Goal: Task Accomplishment & Management: Use online tool/utility

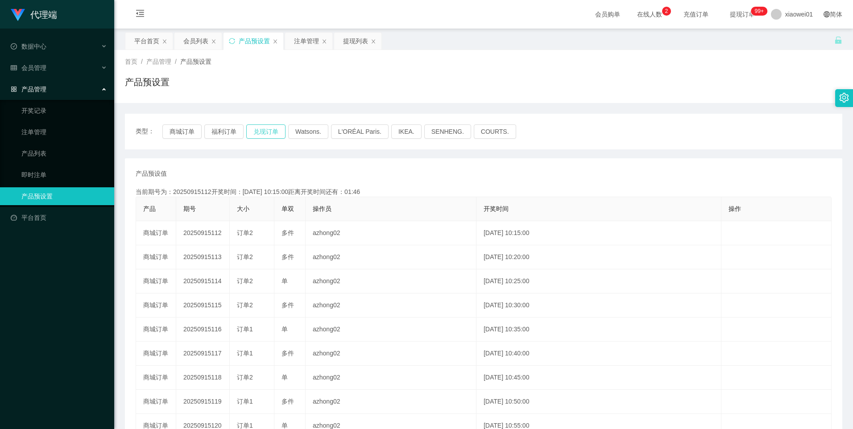
click at [262, 128] on button "兑现订单" at bounding box center [265, 131] width 39 height 14
click at [189, 130] on button "商城订单" at bounding box center [181, 131] width 39 height 14
click at [186, 131] on button "商城订单" at bounding box center [181, 131] width 39 height 14
click at [194, 131] on button "商城订单" at bounding box center [181, 131] width 39 height 14
click at [184, 127] on button "商城订单" at bounding box center [181, 131] width 39 height 14
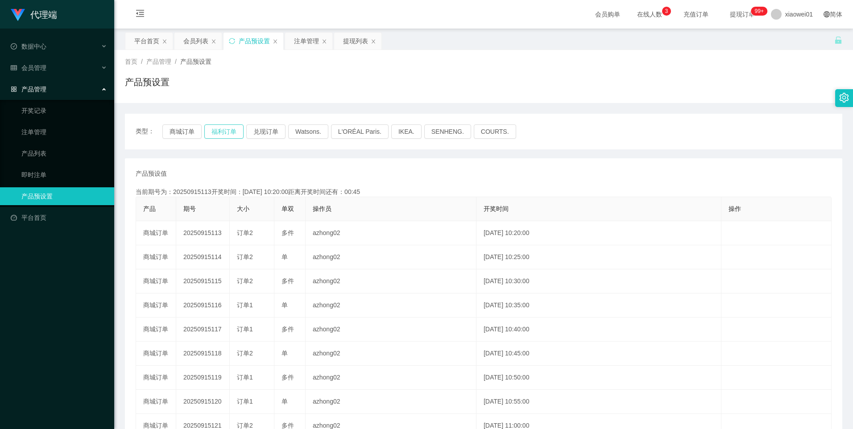
click at [223, 129] on button "福利订单" at bounding box center [223, 131] width 39 height 14
click at [189, 132] on button "商城订单" at bounding box center [181, 131] width 39 height 14
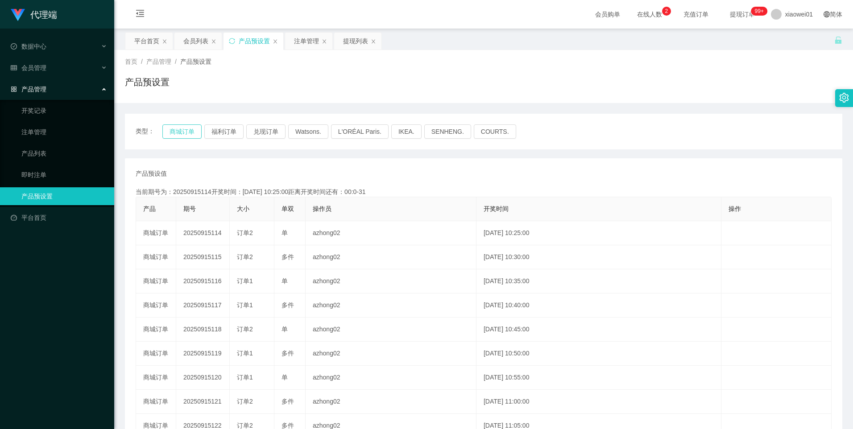
click at [189, 132] on button "商城订单" at bounding box center [181, 131] width 39 height 14
click at [176, 130] on button "商城订单" at bounding box center [181, 131] width 39 height 14
click at [306, 36] on div "注单管理" at bounding box center [306, 41] width 25 height 17
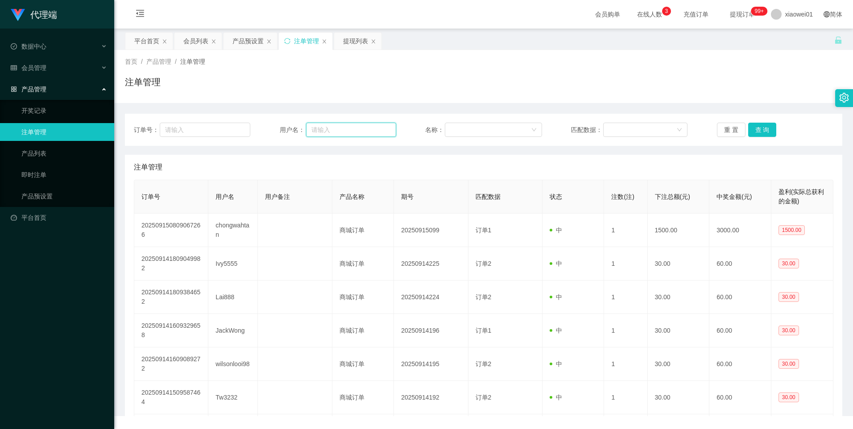
click at [360, 129] on input "text" at bounding box center [351, 130] width 90 height 14
paste input "wilsonlooi98"
type input "wilsonlooi98"
click at [762, 128] on button "查 询" at bounding box center [762, 130] width 29 height 14
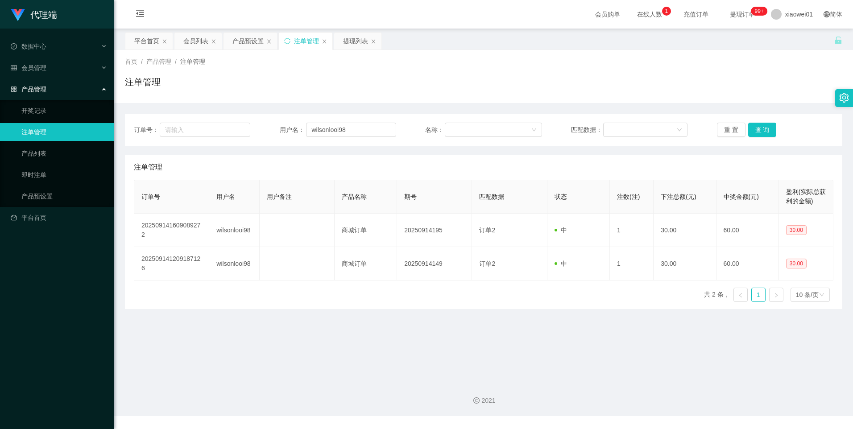
click at [241, 38] on div "产品预设置" at bounding box center [247, 41] width 31 height 17
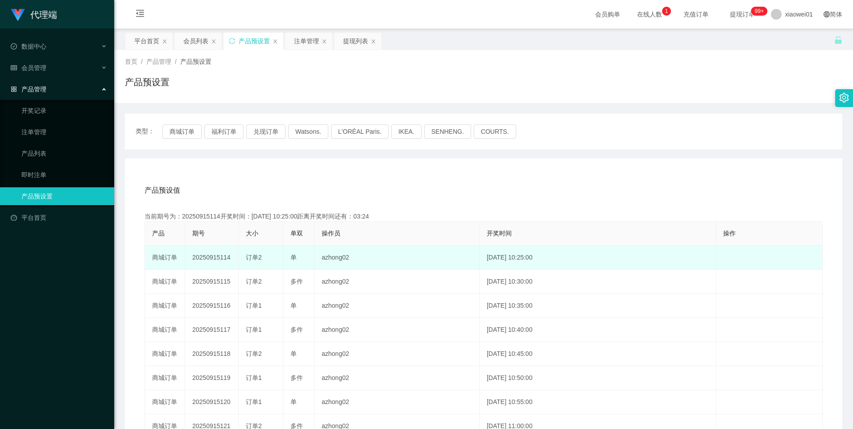
click at [216, 265] on td "20250915114" at bounding box center [212, 258] width 54 height 24
click at [216, 259] on td "20250915114" at bounding box center [212, 258] width 54 height 24
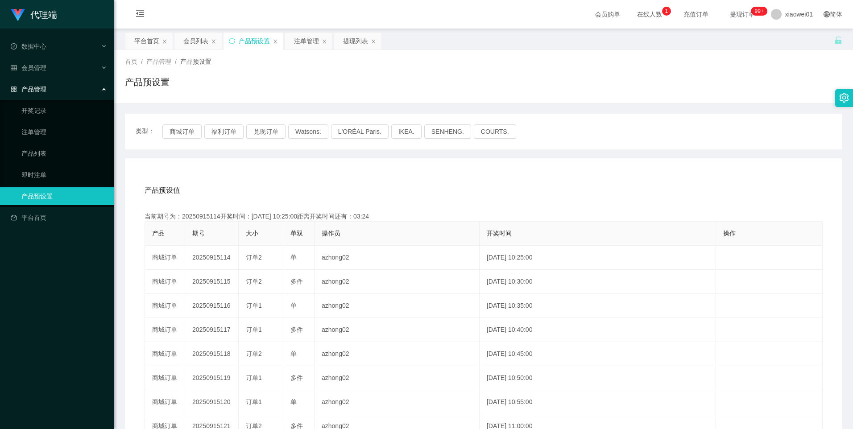
copy td "20250915114"
click at [176, 125] on button "商城订单" at bounding box center [181, 131] width 39 height 14
click at [302, 34] on div "注单管理" at bounding box center [306, 41] width 25 height 17
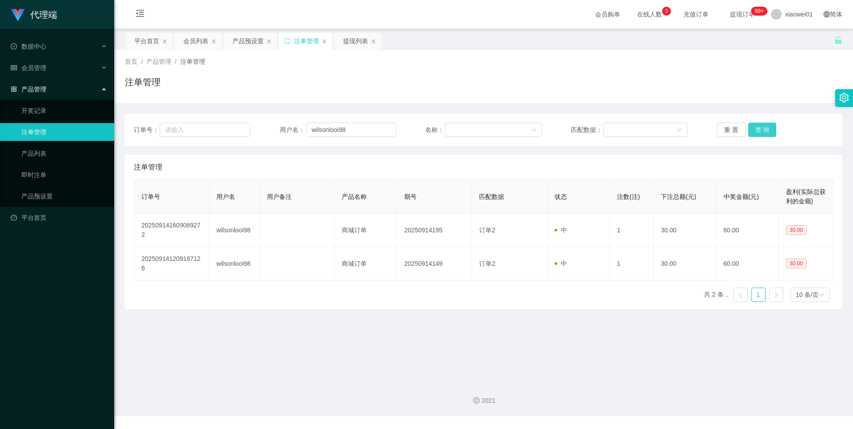
click at [763, 125] on button "查 询" at bounding box center [762, 130] width 29 height 14
click at [762, 131] on button "查 询" at bounding box center [762, 130] width 29 height 14
click at [762, 128] on button "查 询" at bounding box center [762, 130] width 29 height 14
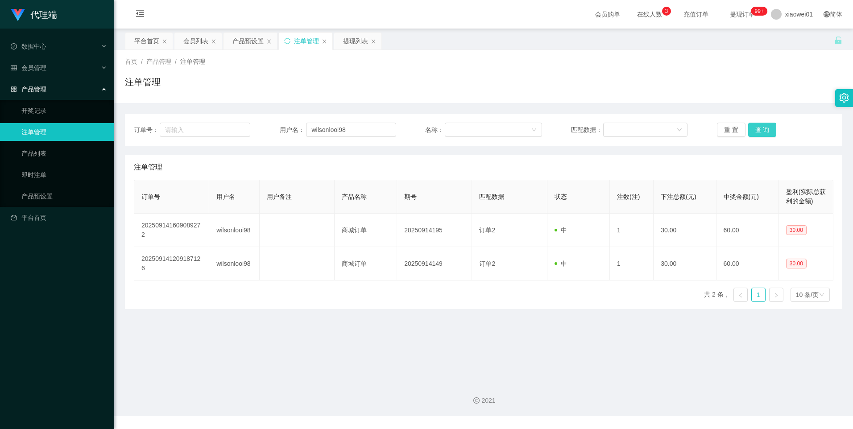
click at [762, 126] on button "查 询" at bounding box center [762, 130] width 29 height 14
click at [758, 128] on button "查 询" at bounding box center [762, 130] width 29 height 14
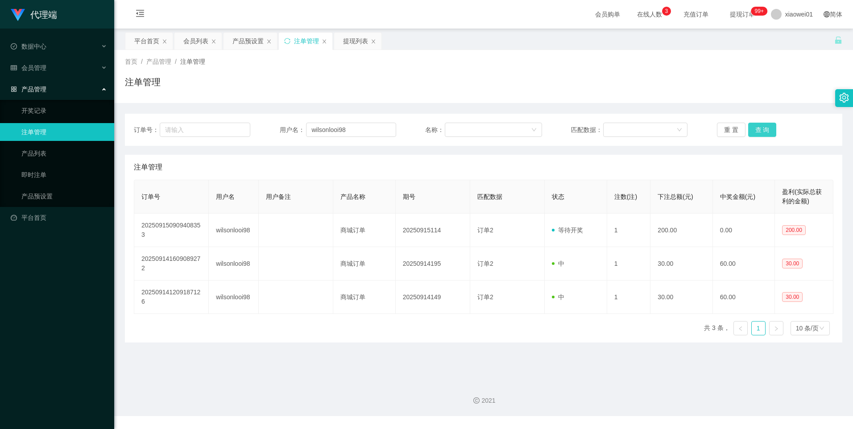
click at [755, 133] on button "查 询" at bounding box center [762, 130] width 29 height 14
click at [760, 132] on button "查 询" at bounding box center [762, 130] width 29 height 14
click at [761, 122] on div "订单号： 用户名： wilsonlooi98 名称： 匹配数据： 重 置 查 询" at bounding box center [483, 130] width 717 height 32
click at [760, 132] on button "查 询" at bounding box center [762, 130] width 29 height 14
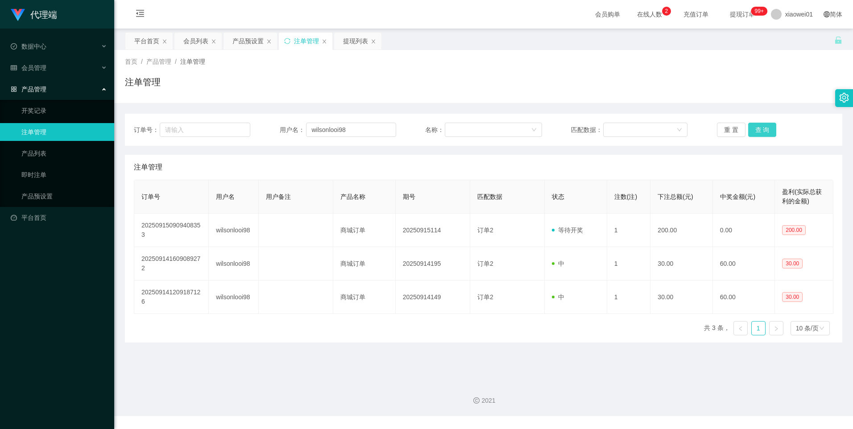
click at [754, 128] on button "查 询" at bounding box center [762, 130] width 29 height 14
click at [252, 40] on div "产品预设置" at bounding box center [247, 41] width 31 height 17
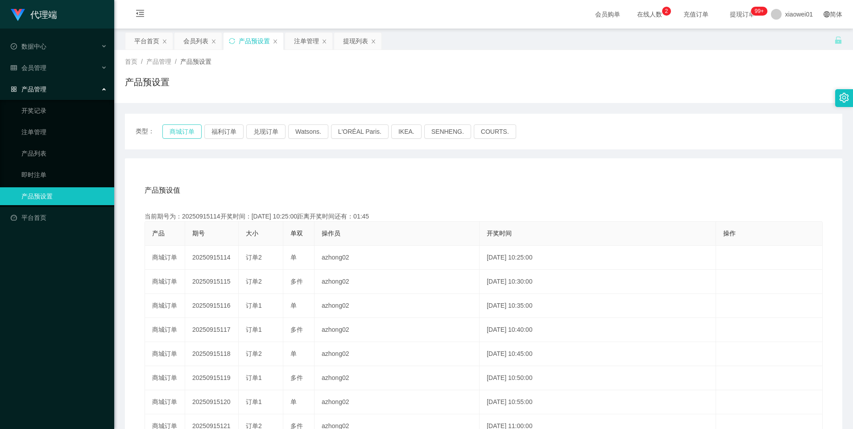
click at [187, 128] on button "商城订单" at bounding box center [181, 131] width 39 height 14
click at [189, 133] on button "商城订单" at bounding box center [181, 131] width 39 height 14
click at [190, 134] on button "商城订单" at bounding box center [181, 131] width 39 height 14
click at [310, 40] on div "注单管理" at bounding box center [306, 41] width 25 height 17
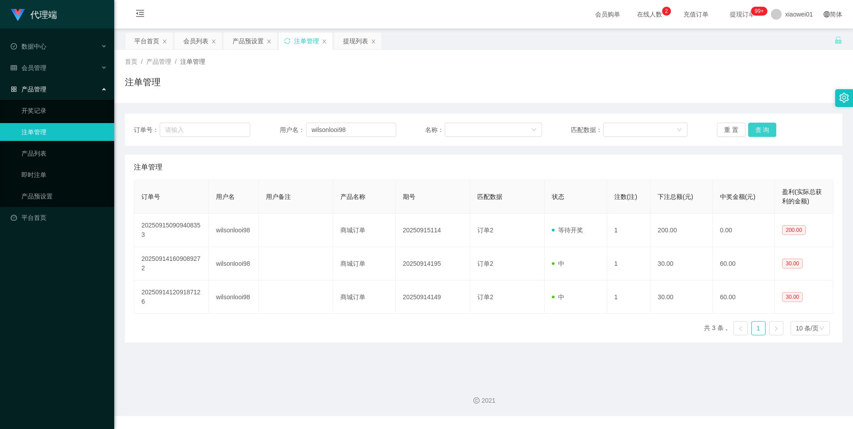
click at [757, 126] on button "查 询" at bounding box center [762, 130] width 29 height 14
click at [760, 131] on button "查 询" at bounding box center [762, 130] width 29 height 14
click at [762, 131] on button "查 询" at bounding box center [762, 130] width 29 height 14
click at [366, 124] on input "wilsonlooi98" at bounding box center [351, 130] width 90 height 14
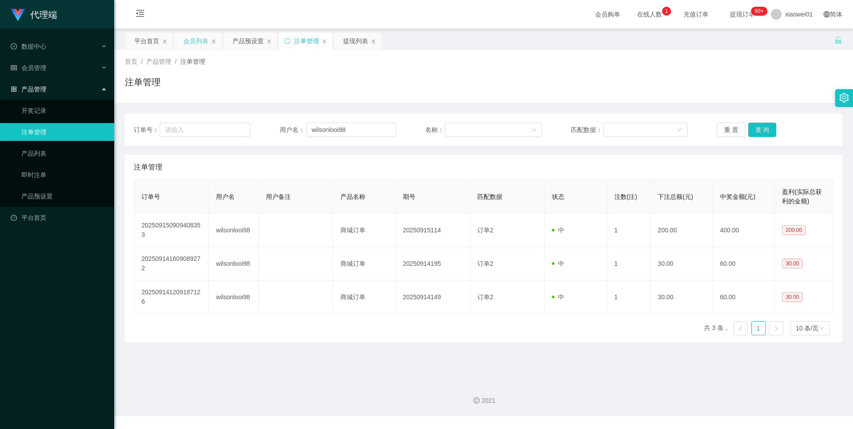
click at [189, 41] on div "会员列表" at bounding box center [195, 41] width 25 height 17
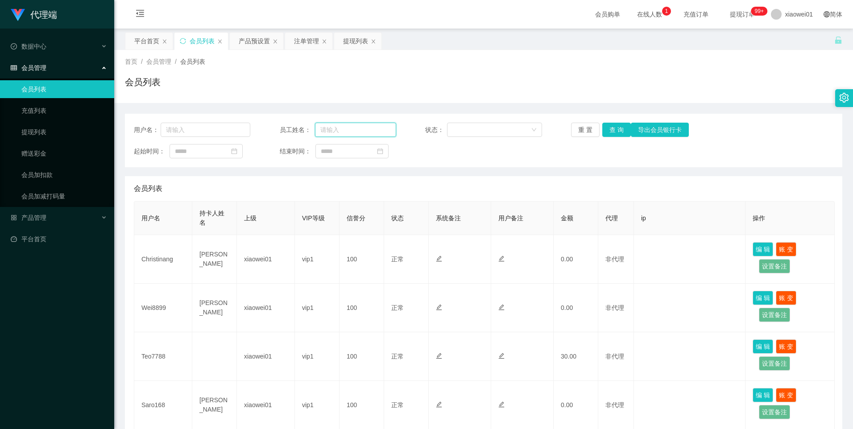
click at [353, 130] on input "text" at bounding box center [355, 130] width 81 height 14
click at [225, 131] on input "text" at bounding box center [206, 130] width 90 height 14
paste input "wilsonlooi98"
type input "wilsonlooi98"
click at [620, 130] on button "查 询" at bounding box center [616, 130] width 29 height 14
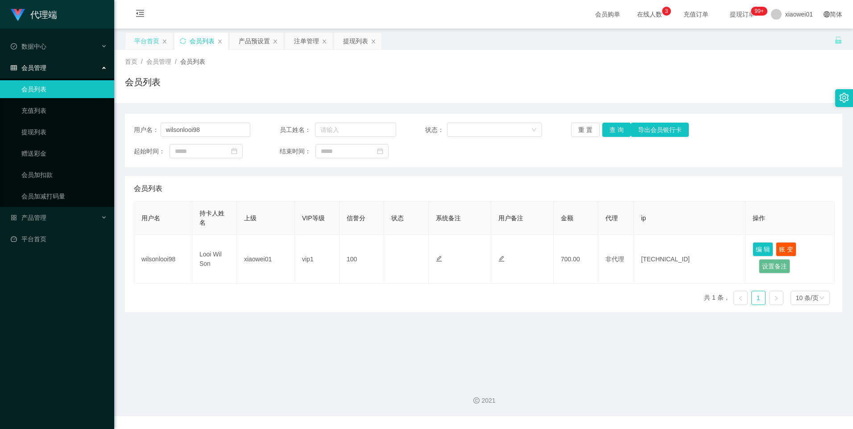
click at [140, 38] on div "平台首页" at bounding box center [146, 41] width 25 height 17
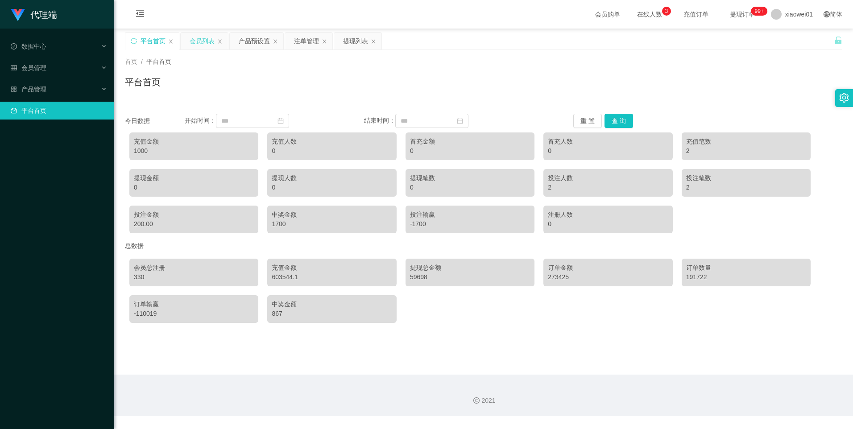
click at [203, 37] on div "会员列表" at bounding box center [202, 41] width 25 height 17
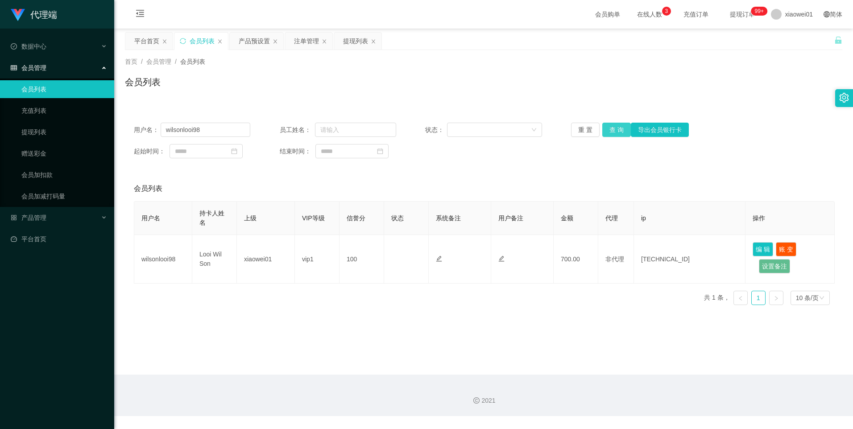
click at [611, 130] on button "查 询" at bounding box center [616, 130] width 29 height 14
click at [194, 37] on div "会员列表" at bounding box center [202, 41] width 25 height 17
click at [609, 130] on button "查 询" at bounding box center [616, 130] width 29 height 14
click at [613, 129] on button "查 询" at bounding box center [616, 130] width 29 height 14
click at [212, 128] on input "wilsonlooi98" at bounding box center [206, 130] width 90 height 14
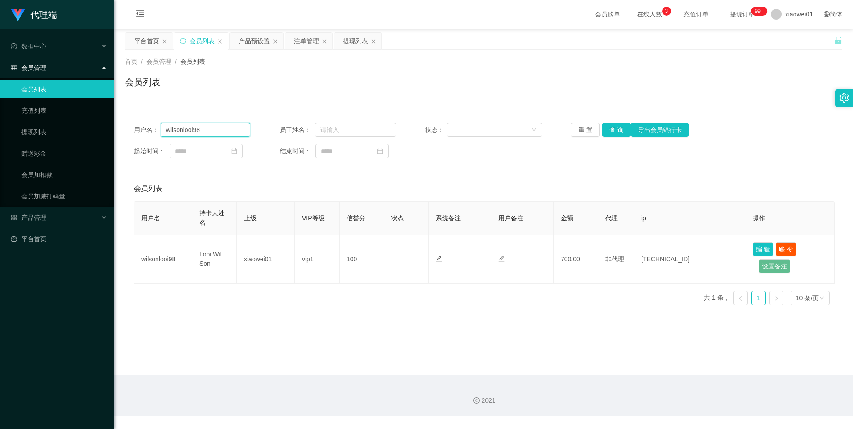
click at [212, 128] on input "wilsonlooi98" at bounding box center [206, 130] width 90 height 14
paste input "0165145720"
type input "0165145720"
drag, startPoint x: 612, startPoint y: 125, endPoint x: 649, endPoint y: 138, distance: 39.2
click at [612, 125] on button "查 询" at bounding box center [616, 130] width 29 height 14
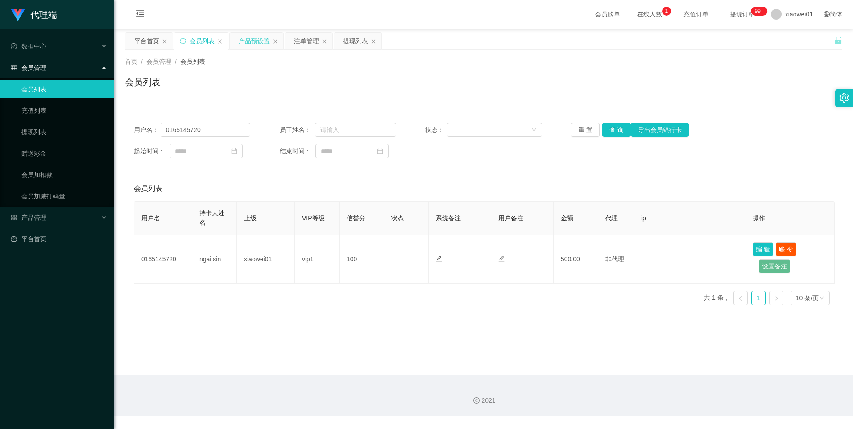
click at [248, 43] on div "产品预设置" at bounding box center [254, 41] width 31 height 17
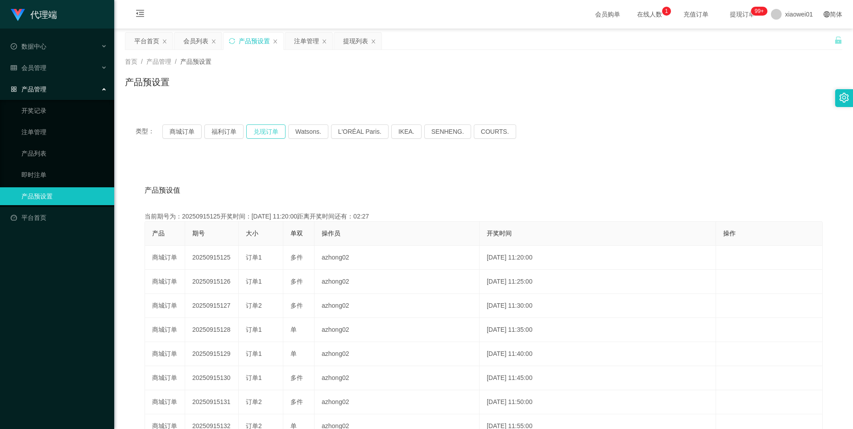
click at [263, 130] on button "兑现订单" at bounding box center [265, 131] width 39 height 14
click at [269, 134] on button "兑现订单" at bounding box center [265, 131] width 39 height 14
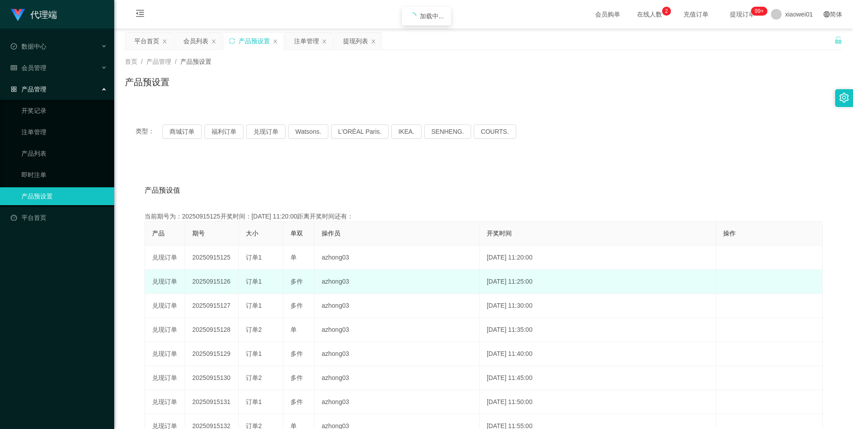
click at [218, 282] on td "20250915126" at bounding box center [212, 282] width 54 height 24
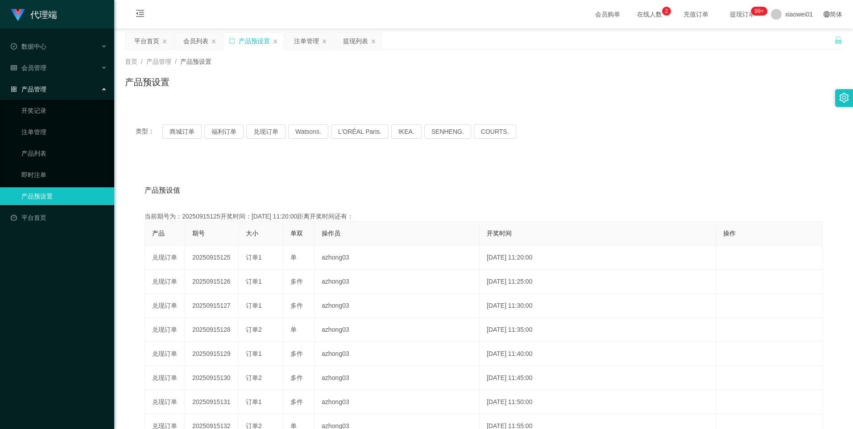
copy td "20250915126"
click at [261, 132] on button "兑现订单" at bounding box center [265, 131] width 39 height 14
click at [170, 136] on button "商城订单" at bounding box center [181, 131] width 39 height 14
click at [179, 133] on button "商城订单" at bounding box center [181, 131] width 39 height 14
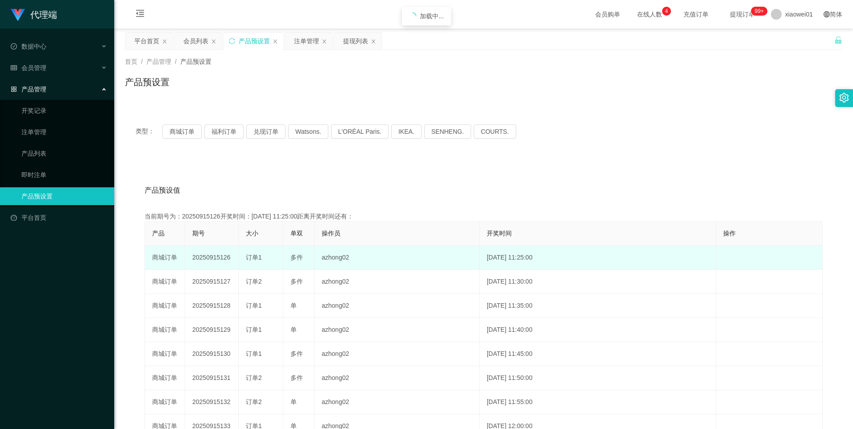
click at [214, 260] on td "20250915126" at bounding box center [212, 258] width 54 height 24
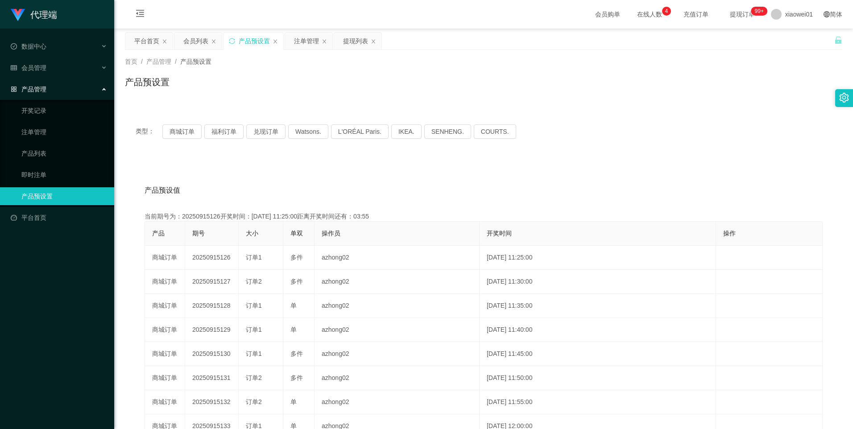
copy td "20250915126"
click at [300, 33] on div "注单管理" at bounding box center [306, 41] width 25 height 17
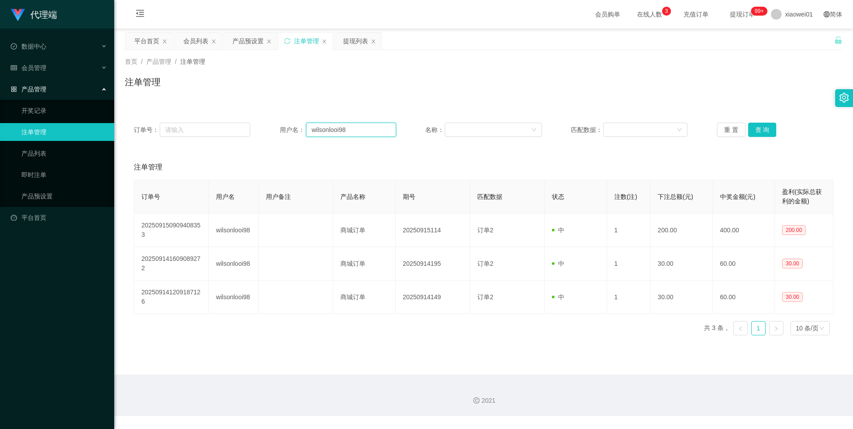
click at [372, 133] on input "wilsonlooi98" at bounding box center [351, 130] width 90 height 14
paste input "0165145720"
type input "0165145720"
click at [765, 127] on button "查 询" at bounding box center [762, 130] width 29 height 14
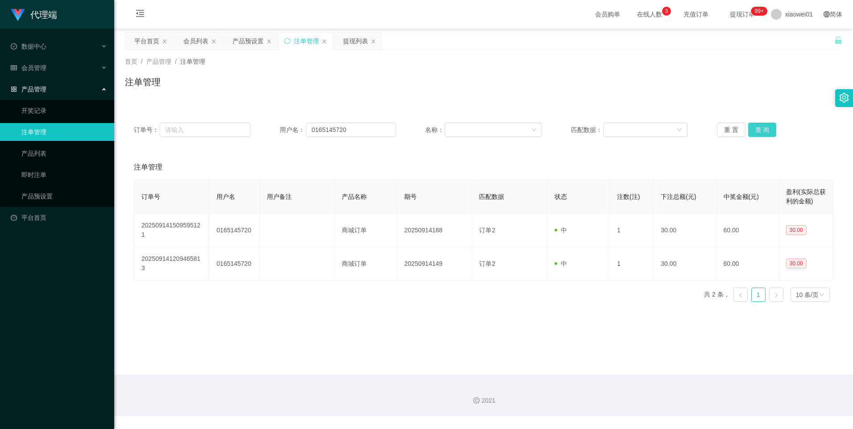
click at [758, 124] on button "查 询" at bounding box center [762, 130] width 29 height 14
click at [761, 135] on button "查 询" at bounding box center [762, 130] width 29 height 14
click at [761, 132] on button "查 询" at bounding box center [762, 130] width 29 height 14
click at [761, 124] on button "查 询" at bounding box center [762, 130] width 29 height 14
click at [761, 126] on button "查 询" at bounding box center [762, 130] width 29 height 14
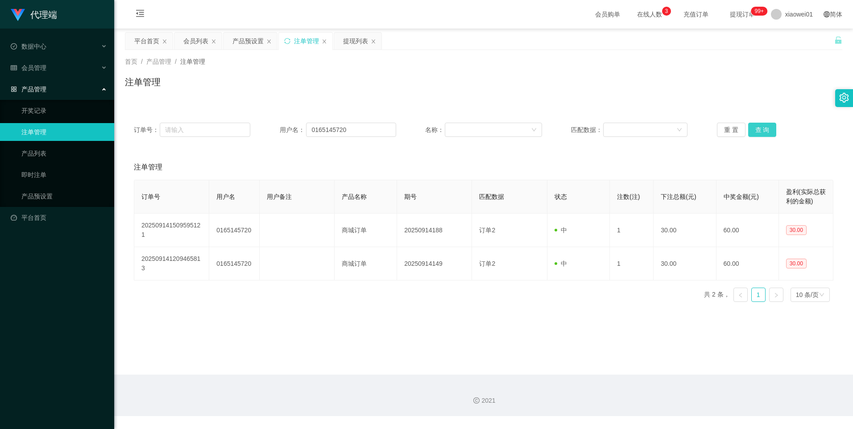
click at [759, 129] on button "查 询" at bounding box center [762, 130] width 29 height 14
click at [755, 124] on button "查 询" at bounding box center [762, 130] width 29 height 14
click at [246, 41] on div "产品预设置" at bounding box center [247, 41] width 31 height 17
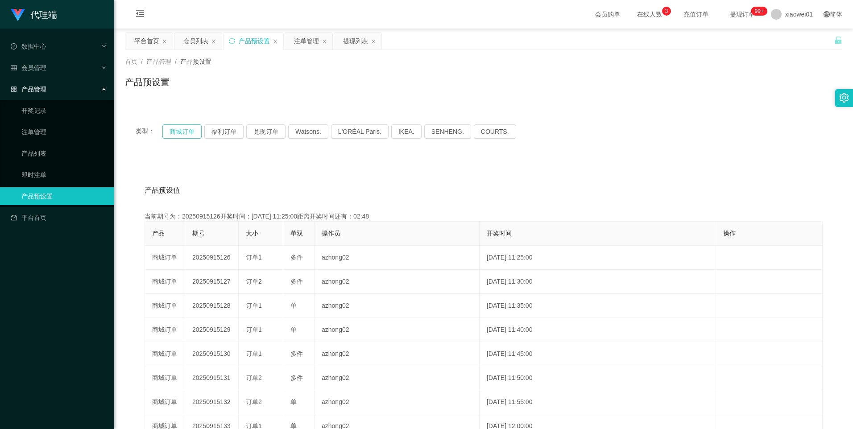
click at [165, 131] on button "商城订单" at bounding box center [181, 131] width 39 height 14
click at [175, 132] on button "商城订单" at bounding box center [181, 131] width 39 height 14
click at [185, 133] on button "商城订单" at bounding box center [181, 131] width 39 height 14
click at [178, 122] on div "类型： 商城订单 福利订单 兑现订单 Watsons. L'ORÉAL Paris. IKEA. [GEOGRAPHIC_DATA]. COURTS." at bounding box center [483, 132] width 717 height 36
drag, startPoint x: 176, startPoint y: 134, endPoint x: 544, endPoint y: 137, distance: 367.6
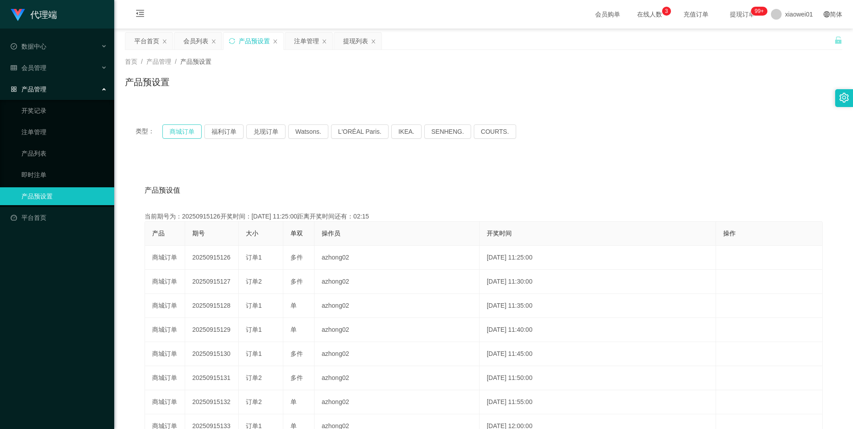
click at [176, 134] on button "商城订单" at bounding box center [181, 131] width 39 height 14
click at [183, 132] on button "商城订单" at bounding box center [181, 131] width 39 height 14
click at [197, 130] on button "商城订单" at bounding box center [181, 131] width 39 height 14
click at [178, 136] on button "商城订单" at bounding box center [181, 131] width 39 height 14
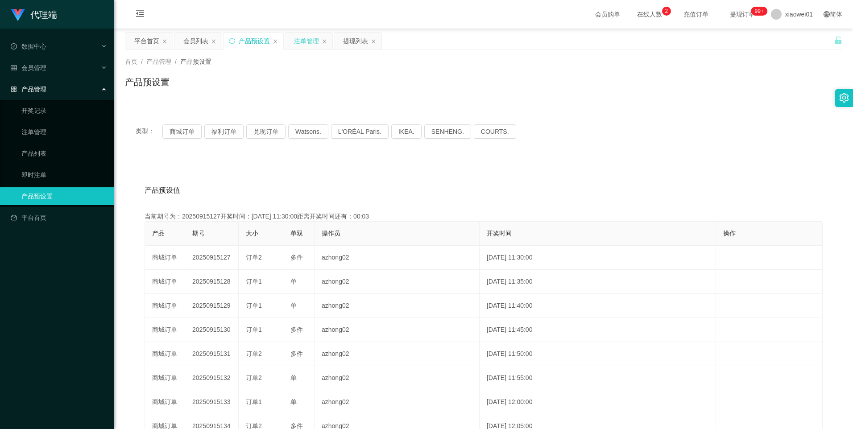
click at [303, 43] on div "注单管理" at bounding box center [306, 41] width 25 height 17
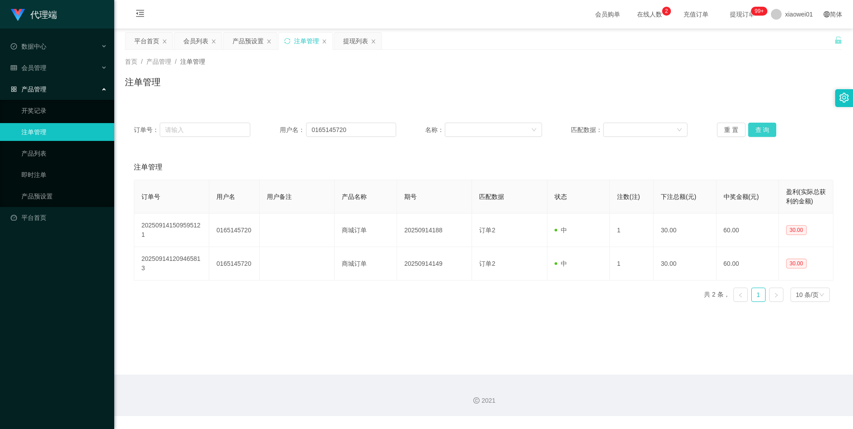
click at [751, 129] on button "查 询" at bounding box center [762, 130] width 29 height 14
click at [764, 132] on button "查 询" at bounding box center [762, 130] width 29 height 14
click at [753, 131] on button "查 询" at bounding box center [762, 130] width 29 height 14
drag, startPoint x: 199, startPoint y: 36, endPoint x: 199, endPoint y: 49, distance: 13.0
click at [199, 36] on div "会员列表" at bounding box center [195, 41] width 25 height 17
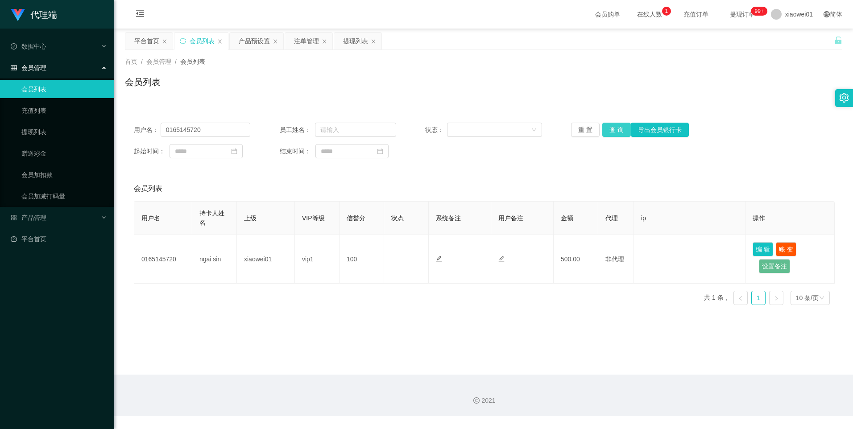
drag, startPoint x: 619, startPoint y: 129, endPoint x: 588, endPoint y: 120, distance: 32.1
click at [619, 129] on button "查 询" at bounding box center [616, 130] width 29 height 14
click at [353, 40] on div "提现列表" at bounding box center [355, 41] width 25 height 17
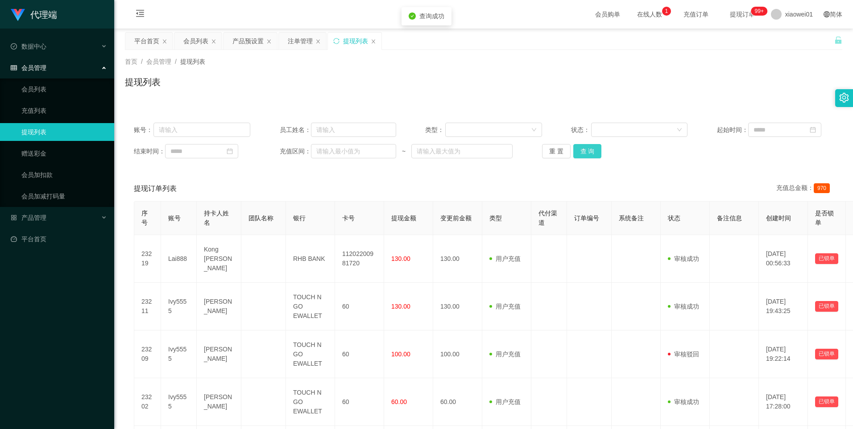
click at [589, 150] on button "查 询" at bounding box center [587, 151] width 29 height 14
click at [193, 32] on main "关闭左侧 关闭右侧 关闭其它 刷新页面 平台首页 会员列表 产品预设置 注单管理 提现列表 首页 / 会员管理 / 提现列表 / 提现列表 账号： 员工姓名：…" at bounding box center [483, 385] width 739 height 712
click at [249, 37] on div "产品预设置" at bounding box center [247, 41] width 31 height 17
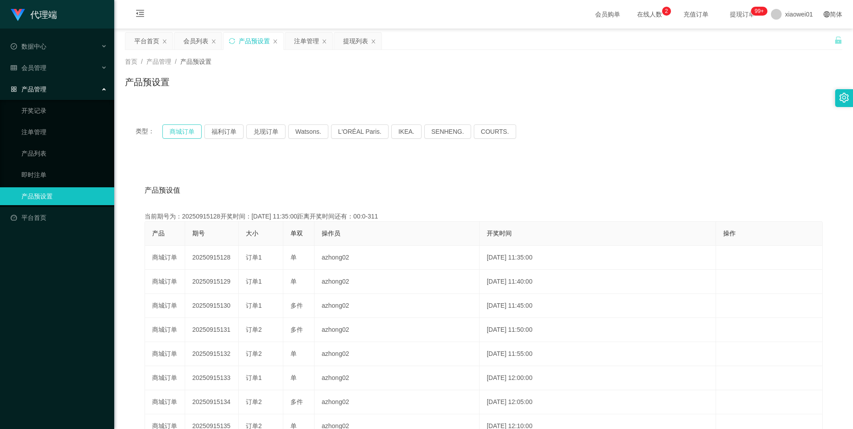
click at [174, 130] on button "商城订单" at bounding box center [181, 131] width 39 height 14
click at [234, 131] on button "福利订单" at bounding box center [223, 131] width 39 height 14
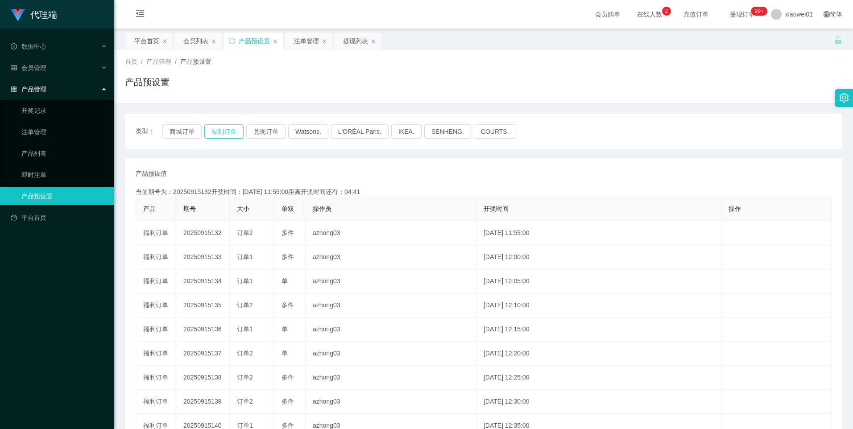
click at [227, 130] on button "福利订单" at bounding box center [223, 131] width 39 height 14
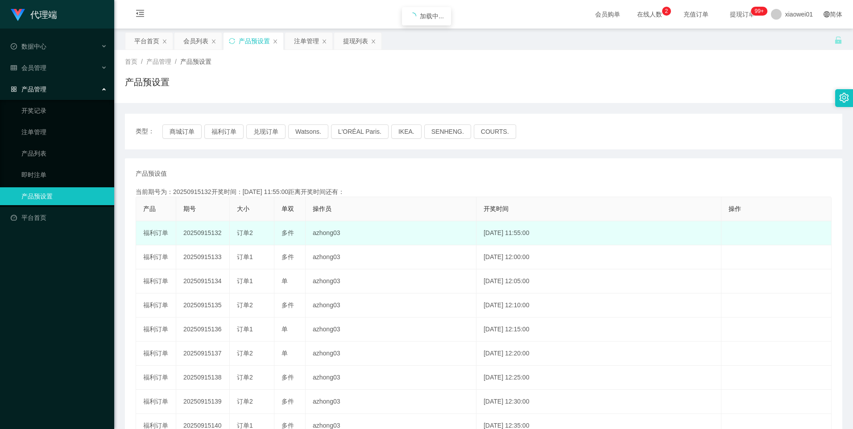
click at [205, 232] on td "20250915132" at bounding box center [203, 233] width 54 height 24
copy td "20250915132"
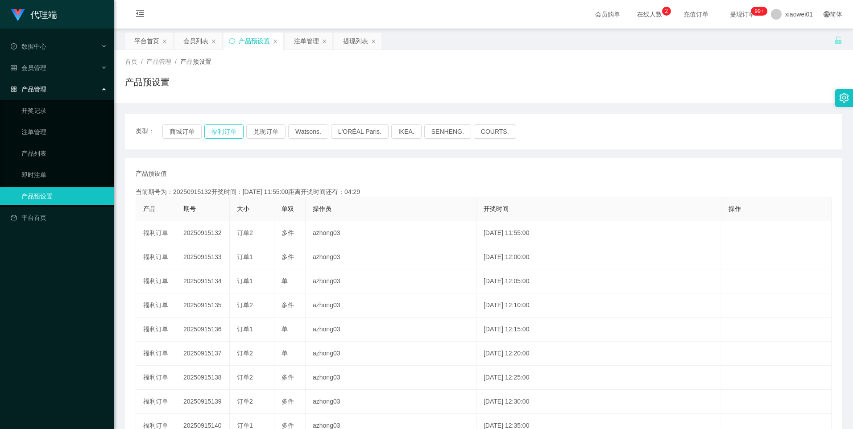
click at [223, 130] on button "福利订单" at bounding box center [223, 131] width 39 height 14
click at [227, 131] on button "福利订单" at bounding box center [223, 131] width 39 height 14
click at [314, 41] on div "注单管理" at bounding box center [306, 41] width 25 height 17
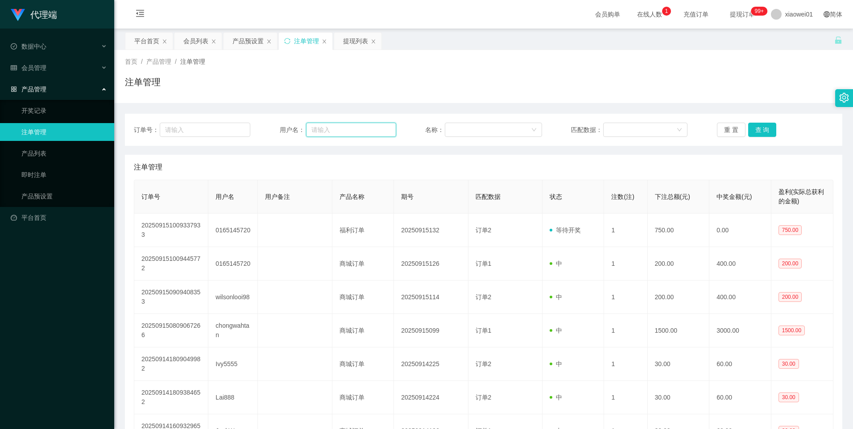
click at [331, 129] on input "text" at bounding box center [351, 130] width 90 height 14
paste input "0165145720"
type input "0165145720"
click at [758, 128] on button "查 询" at bounding box center [762, 130] width 29 height 14
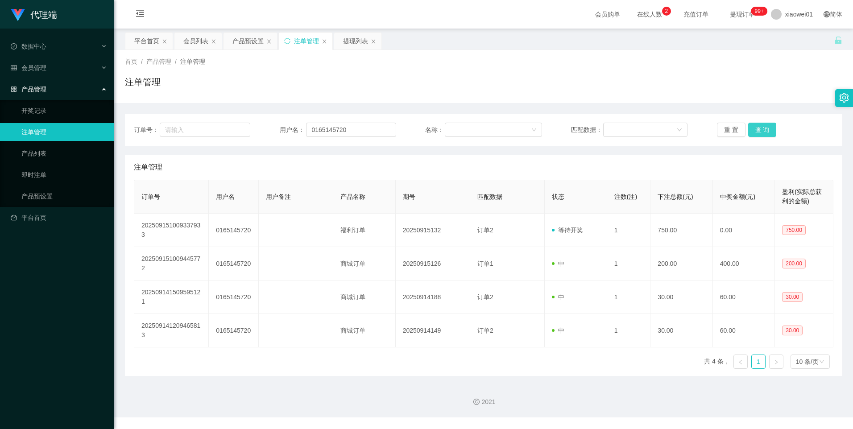
click at [764, 129] on button "查 询" at bounding box center [762, 130] width 29 height 14
click at [370, 132] on input "0165145720" at bounding box center [351, 130] width 90 height 14
click at [191, 40] on div "会员列表" at bounding box center [195, 41] width 25 height 17
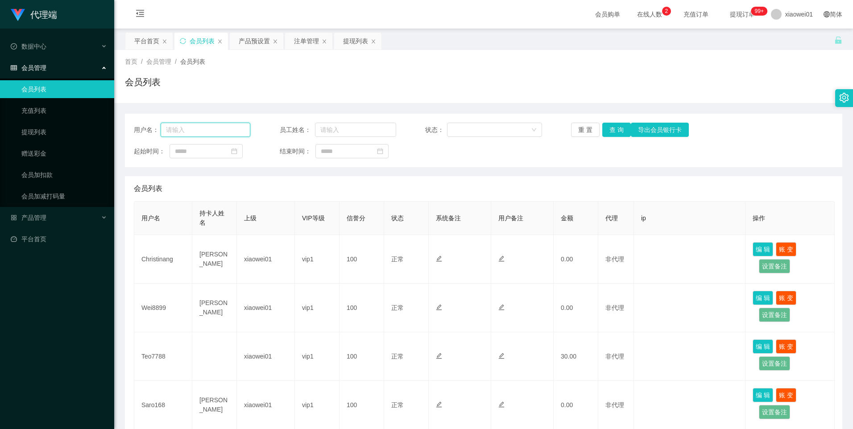
click at [243, 130] on input "text" at bounding box center [206, 130] width 90 height 14
paste input "0165145720"
type input "0165145720"
drag, startPoint x: 615, startPoint y: 129, endPoint x: 635, endPoint y: 148, distance: 27.8
click at [615, 129] on button "查 询" at bounding box center [616, 130] width 29 height 14
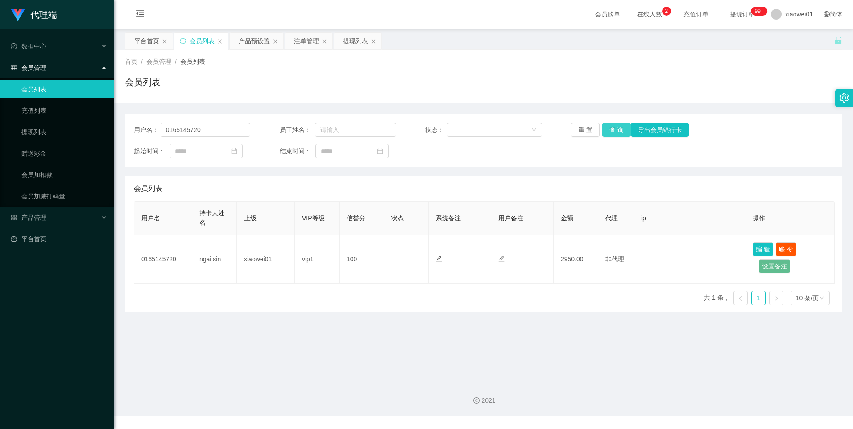
click at [613, 128] on button "查 询" at bounding box center [616, 130] width 29 height 14
click at [253, 37] on div "产品预设置" at bounding box center [254, 41] width 31 height 17
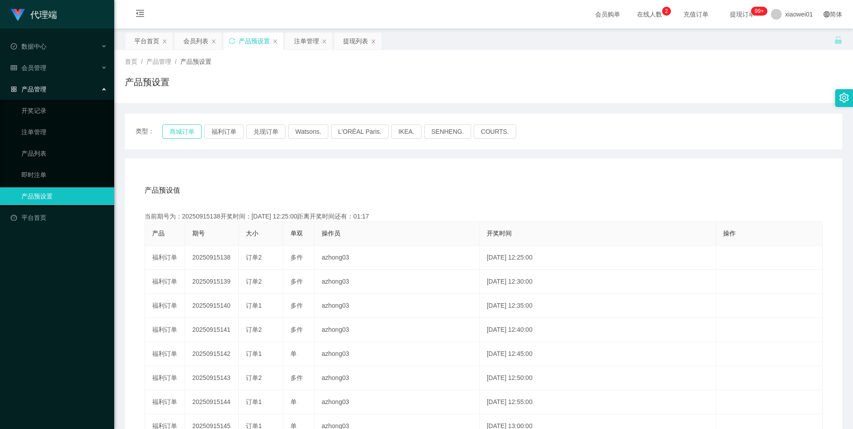
click at [180, 129] on button "商城订单" at bounding box center [181, 131] width 39 height 14
drag, startPoint x: 172, startPoint y: 132, endPoint x: 331, endPoint y: 155, distance: 160.5
click at [172, 132] on button "商城订单" at bounding box center [181, 131] width 39 height 14
click at [185, 135] on button "商城订单" at bounding box center [181, 131] width 39 height 14
click at [224, 125] on button "福利订单" at bounding box center [223, 131] width 39 height 14
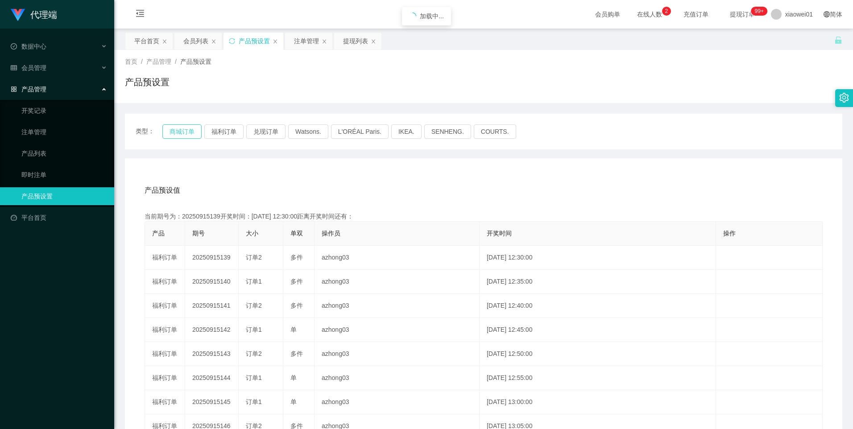
click at [188, 134] on button "商城订单" at bounding box center [181, 131] width 39 height 14
click at [268, 136] on button "兑现订单" at bounding box center [265, 131] width 39 height 14
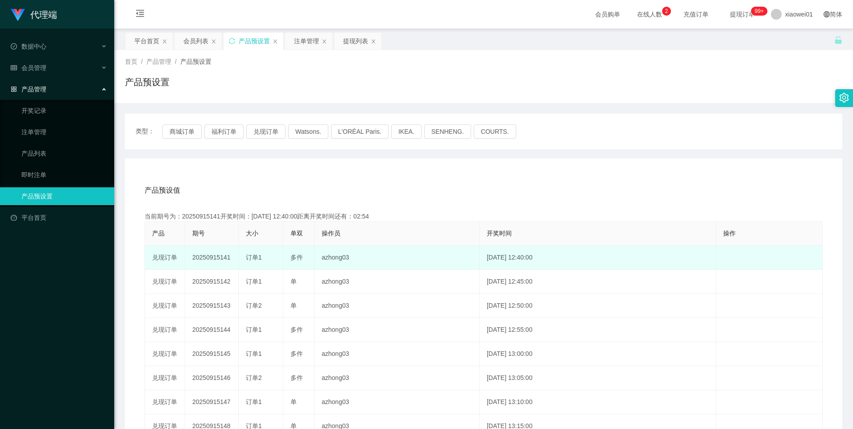
click at [211, 259] on td "20250915141" at bounding box center [212, 258] width 54 height 24
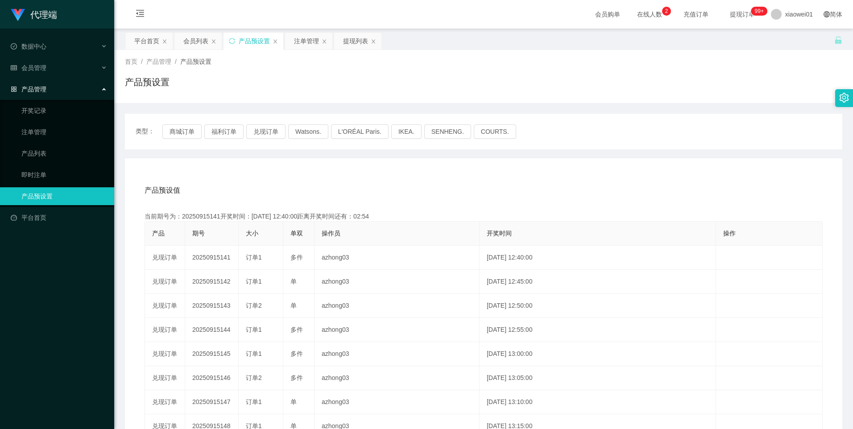
copy td "20250915141"
click at [198, 41] on div "会员列表" at bounding box center [195, 41] width 25 height 17
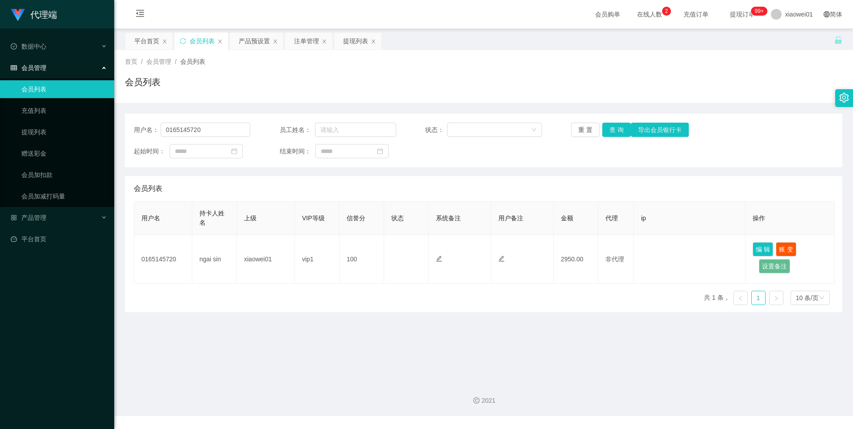
click at [304, 44] on div "注单管理" at bounding box center [306, 41] width 25 height 17
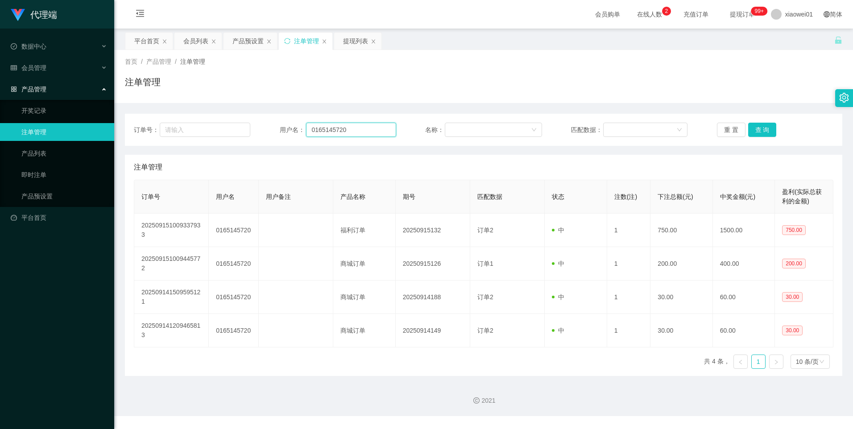
click at [372, 128] on input "0165145720" at bounding box center [351, 130] width 90 height 14
drag, startPoint x: 372, startPoint y: 128, endPoint x: 378, endPoint y: 136, distance: 9.5
click at [372, 128] on input "0165145720" at bounding box center [351, 130] width 90 height 14
click at [766, 131] on button "查 询" at bounding box center [762, 130] width 29 height 14
click at [767, 132] on button "查 询" at bounding box center [762, 130] width 29 height 14
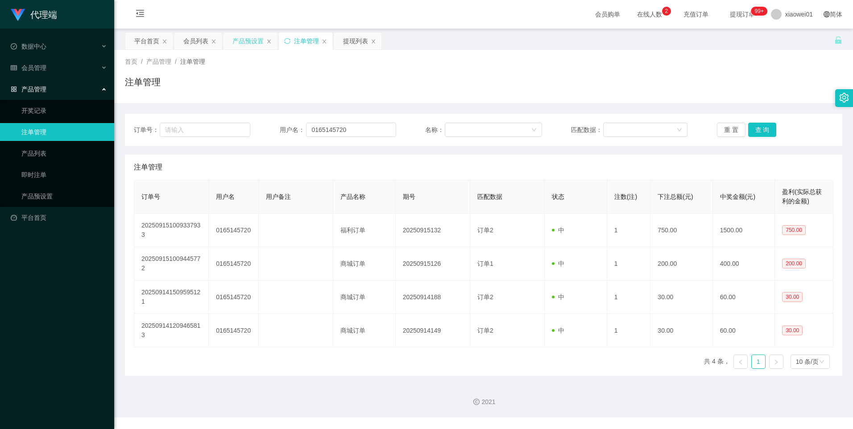
click at [242, 40] on div "产品预设置" at bounding box center [247, 41] width 31 height 17
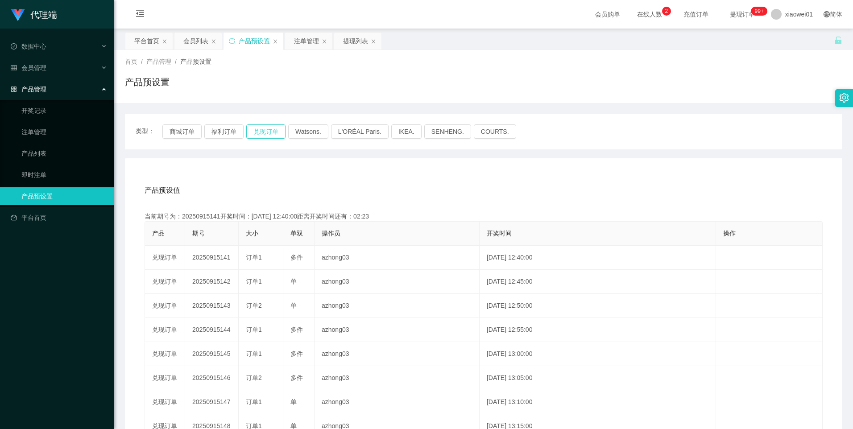
click at [260, 130] on button "兑现订单" at bounding box center [265, 131] width 39 height 14
click at [304, 43] on div "注单管理" at bounding box center [306, 41] width 25 height 17
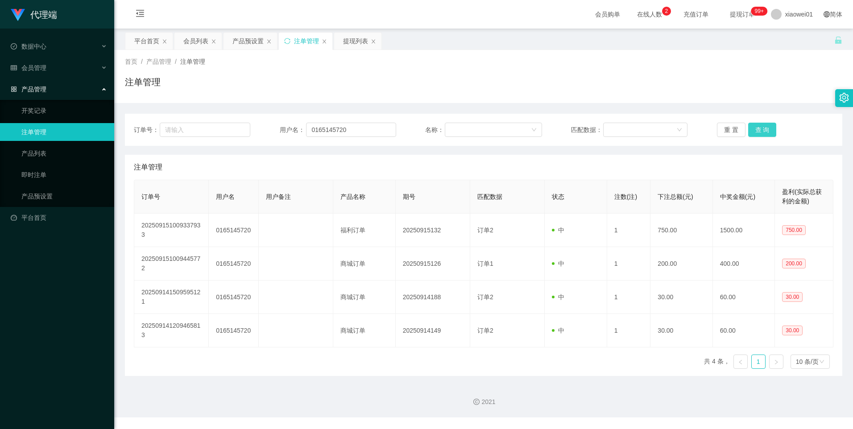
click at [762, 130] on button "查 询" at bounding box center [762, 130] width 29 height 14
click at [244, 38] on div "产品预设置" at bounding box center [247, 41] width 31 height 17
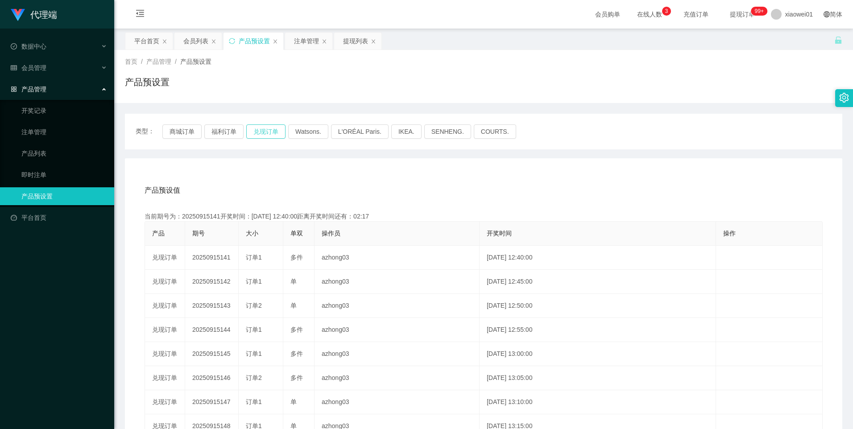
click at [273, 132] on button "兑现订单" at bounding box center [265, 131] width 39 height 14
click at [302, 40] on div "注单管理" at bounding box center [306, 41] width 25 height 17
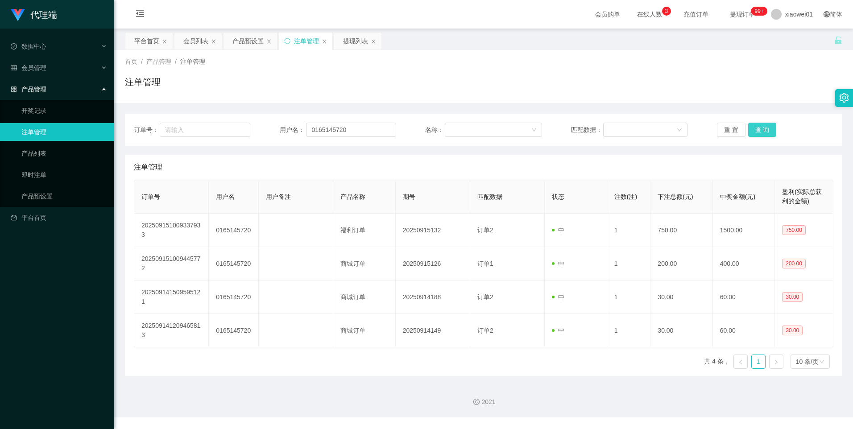
click at [769, 128] on button "查 询" at bounding box center [762, 130] width 29 height 14
click at [767, 133] on button "查 询" at bounding box center [762, 130] width 29 height 14
click at [766, 132] on button "查 询" at bounding box center [762, 130] width 29 height 14
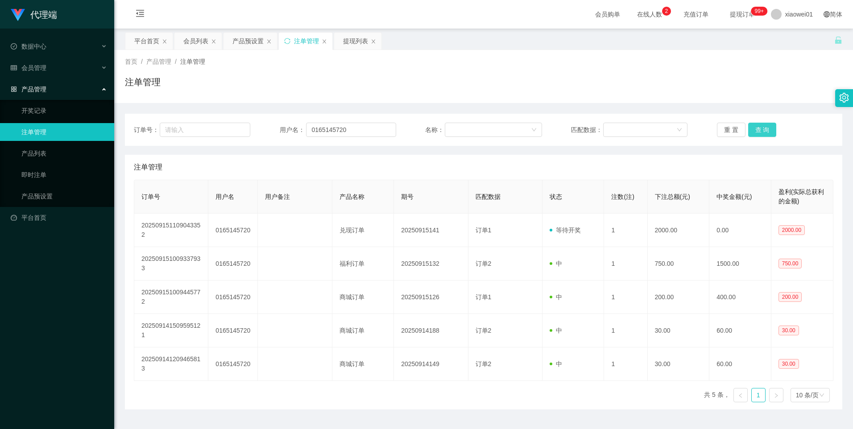
click at [768, 128] on button "查 询" at bounding box center [762, 130] width 29 height 14
click at [765, 127] on button "查 询" at bounding box center [762, 130] width 29 height 14
click at [763, 130] on button "查 询" at bounding box center [762, 130] width 29 height 14
click at [764, 125] on button "查 询" at bounding box center [762, 130] width 29 height 14
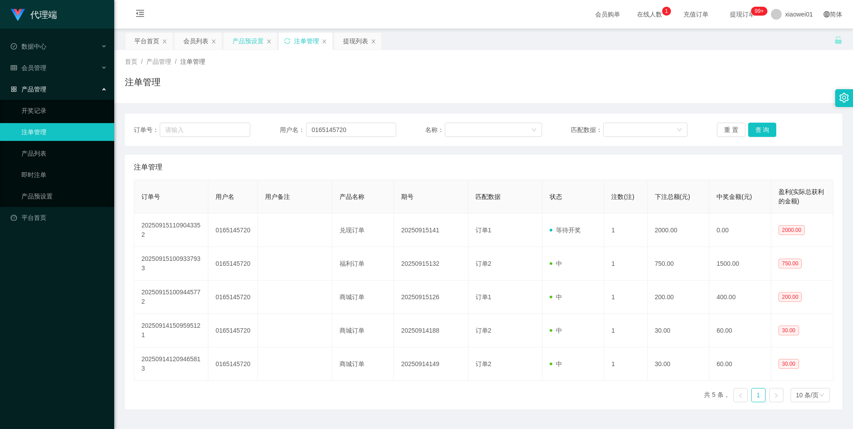
click at [236, 39] on div "产品预设置" at bounding box center [247, 41] width 31 height 17
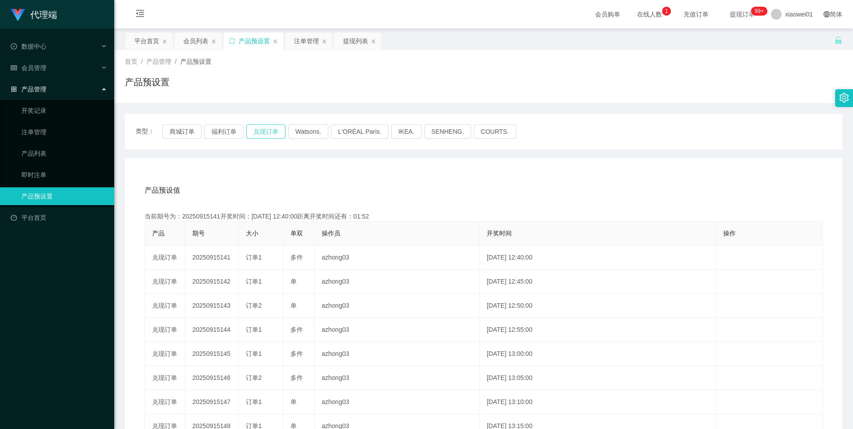
click at [257, 133] on button "兑现订单" at bounding box center [265, 131] width 39 height 14
click at [306, 45] on div "注单管理" at bounding box center [306, 41] width 25 height 17
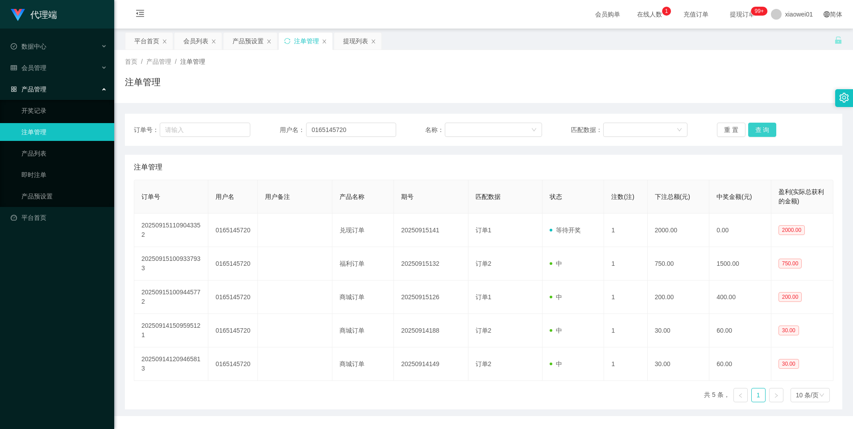
click at [758, 125] on button "查 询" at bounding box center [762, 130] width 29 height 14
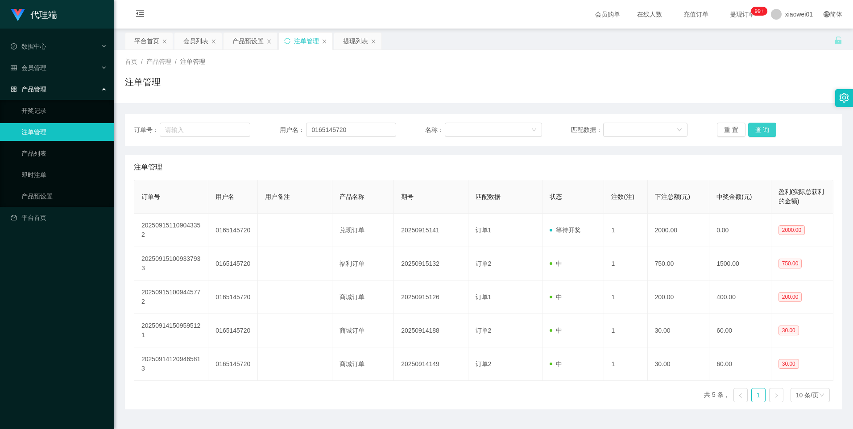
click at [753, 136] on button "查 询" at bounding box center [762, 130] width 29 height 14
click at [761, 129] on div "重 置 查 询" at bounding box center [775, 130] width 116 height 14
click at [757, 131] on button "查 询" at bounding box center [762, 130] width 29 height 14
drag, startPoint x: 250, startPoint y: 42, endPoint x: 235, endPoint y: 79, distance: 39.2
click at [250, 44] on div "产品预设置" at bounding box center [247, 41] width 31 height 17
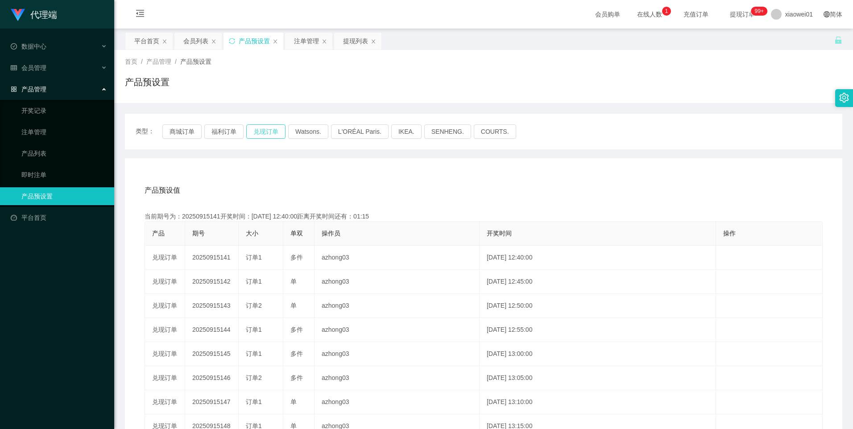
click at [267, 133] on button "兑现订单" at bounding box center [265, 131] width 39 height 14
click at [300, 38] on div "注单管理" at bounding box center [306, 41] width 25 height 17
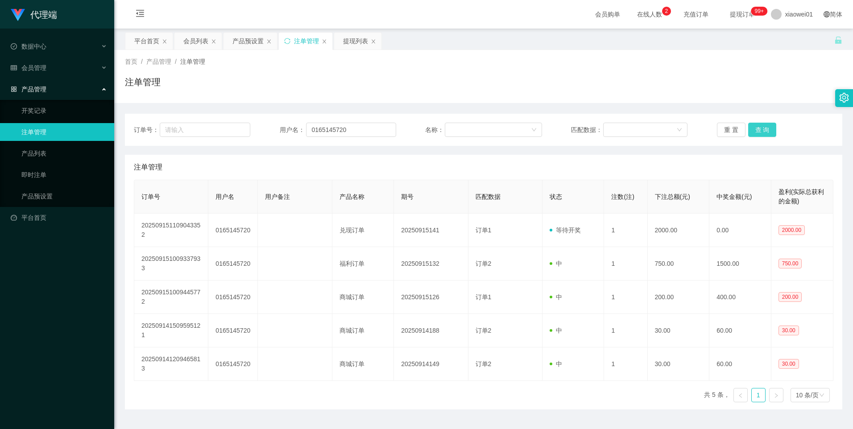
click at [766, 129] on button "查 询" at bounding box center [762, 130] width 29 height 14
click at [762, 130] on button "查 询" at bounding box center [762, 130] width 29 height 14
click at [756, 130] on button "查 询" at bounding box center [762, 130] width 29 height 14
click at [757, 128] on button "查 询" at bounding box center [762, 130] width 29 height 14
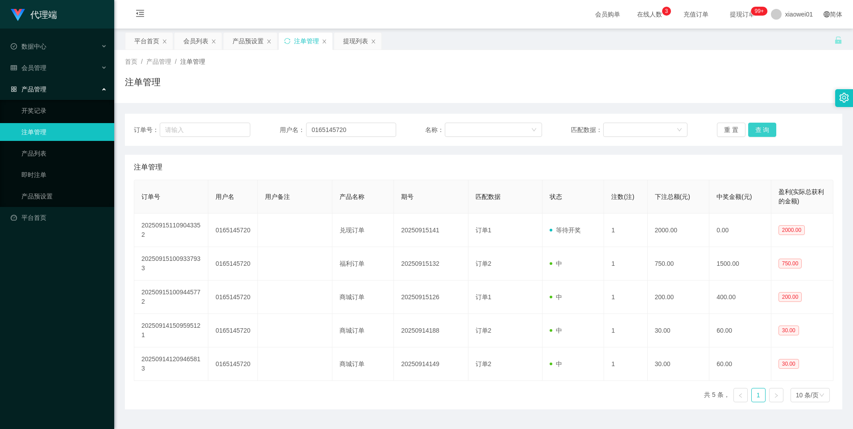
click at [756, 130] on button "查 询" at bounding box center [762, 130] width 29 height 14
click at [364, 131] on input "0165145720" at bounding box center [351, 130] width 90 height 14
drag, startPoint x: 192, startPoint y: 41, endPoint x: 258, endPoint y: 90, distance: 81.9
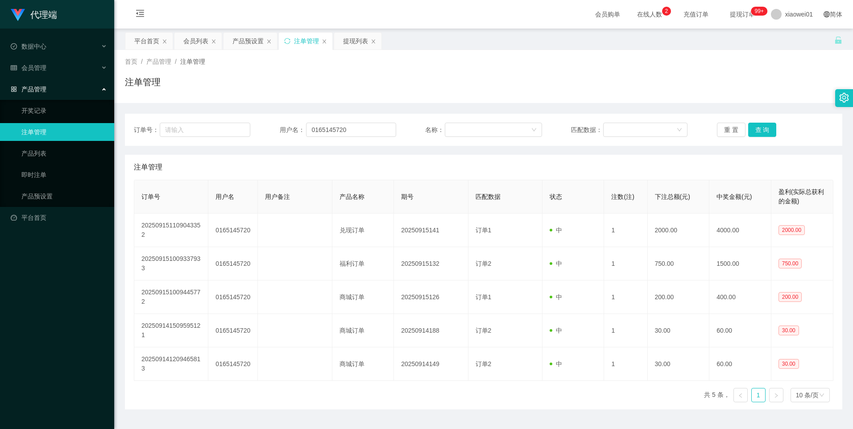
click at [192, 41] on div "会员列表" at bounding box center [195, 41] width 25 height 17
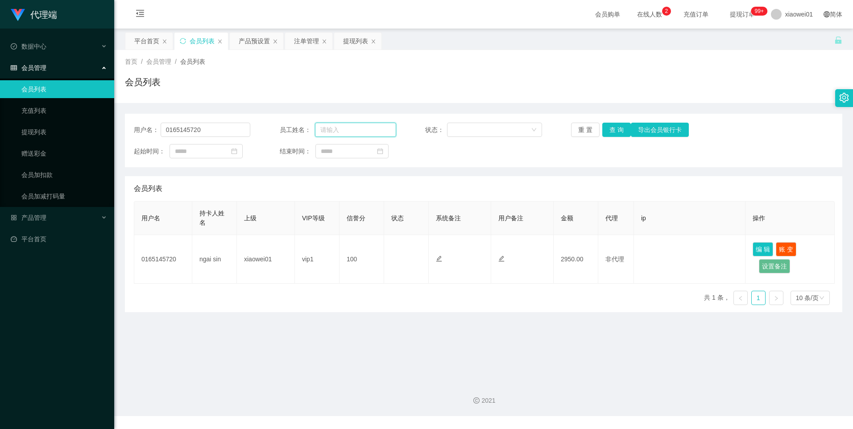
click at [356, 133] on input "text" at bounding box center [355, 130] width 81 height 14
click at [616, 135] on button "查 询" at bounding box center [616, 130] width 29 height 14
click at [617, 129] on button "查 询" at bounding box center [616, 130] width 29 height 14
click at [613, 127] on button "查 询" at bounding box center [616, 130] width 29 height 14
click at [619, 128] on button "查 询" at bounding box center [616, 130] width 29 height 14
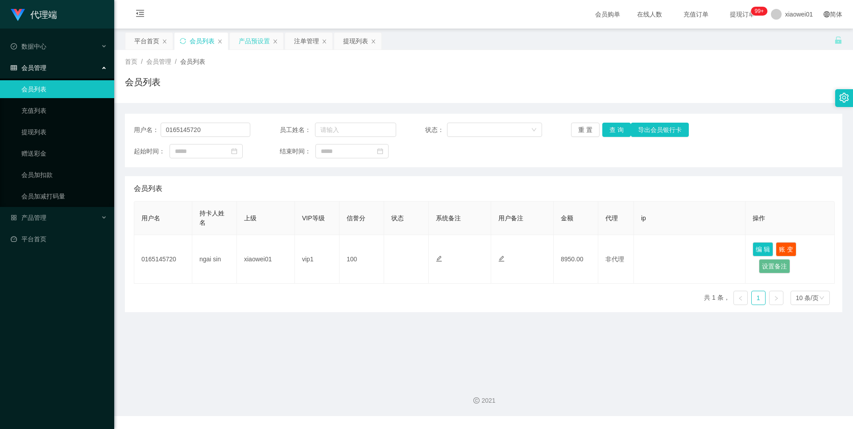
click at [251, 38] on div "产品预设置" at bounding box center [254, 41] width 31 height 17
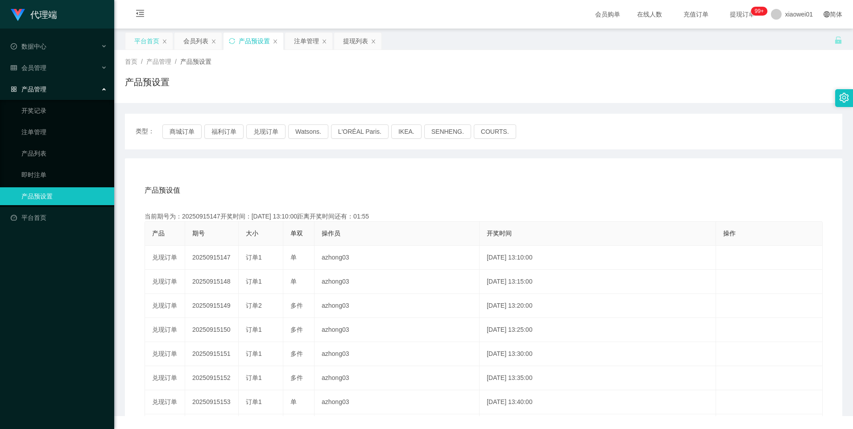
click at [145, 42] on div "平台首页" at bounding box center [146, 41] width 25 height 17
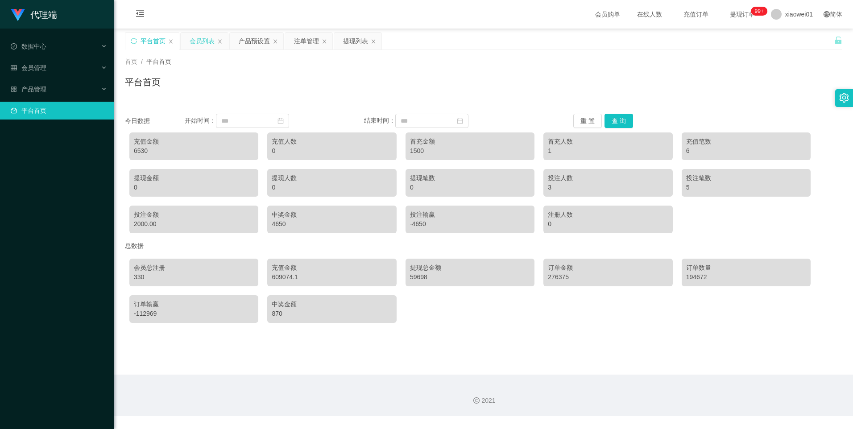
click at [196, 38] on div "会员列表" at bounding box center [202, 41] width 25 height 17
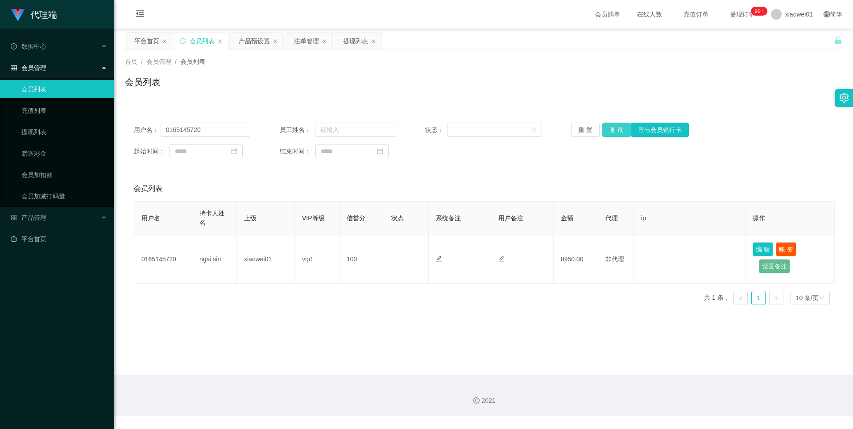
click at [615, 133] on button "查 询" at bounding box center [616, 130] width 29 height 14
click at [611, 127] on button "查 询" at bounding box center [616, 130] width 29 height 14
